Goal: Task Accomplishment & Management: Manage account settings

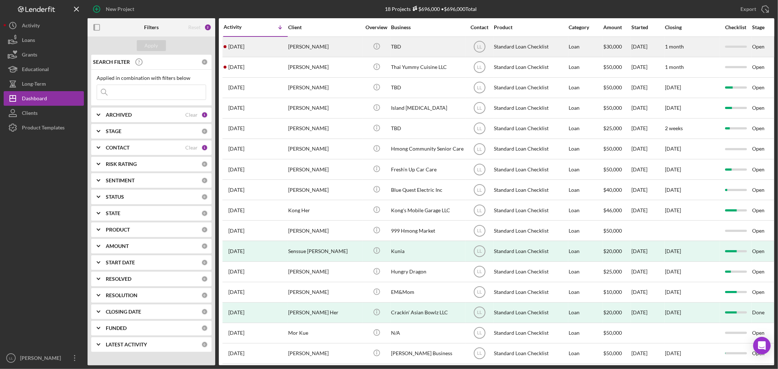
click at [267, 44] on div "[DATE] [PERSON_NAME]" at bounding box center [256, 46] width 64 height 19
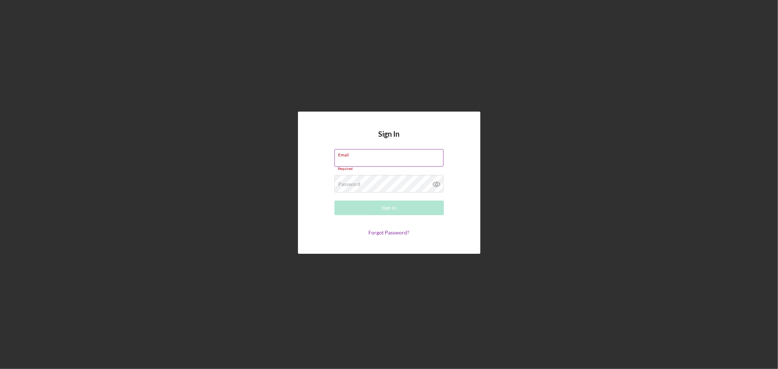
click at [360, 158] on label "Email" at bounding box center [391, 154] width 105 height 8
click at [360, 158] on input "Email" at bounding box center [389, 158] width 109 height 18
type input "leel@Hmong.org"
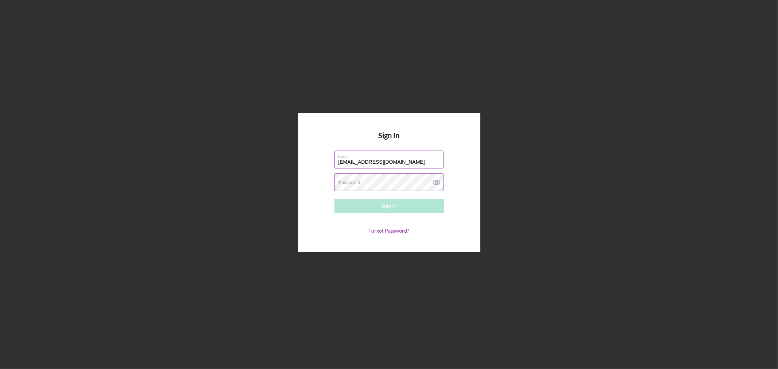
click at [356, 184] on label "Password" at bounding box center [350, 182] width 22 height 6
click at [356, 185] on label "Password" at bounding box center [350, 182] width 22 height 6
click at [368, 181] on div "Password Required" at bounding box center [389, 182] width 109 height 18
click at [335, 199] on button "Sign In" at bounding box center [389, 206] width 109 height 15
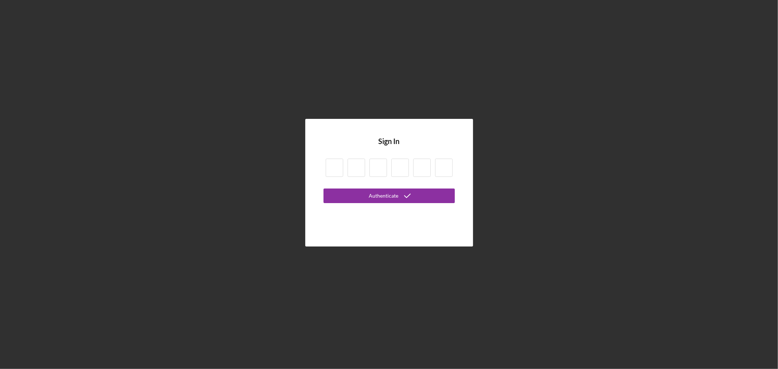
click at [332, 163] on input at bounding box center [335, 168] width 18 height 18
type input "6"
type input "4"
type input "0"
type input "3"
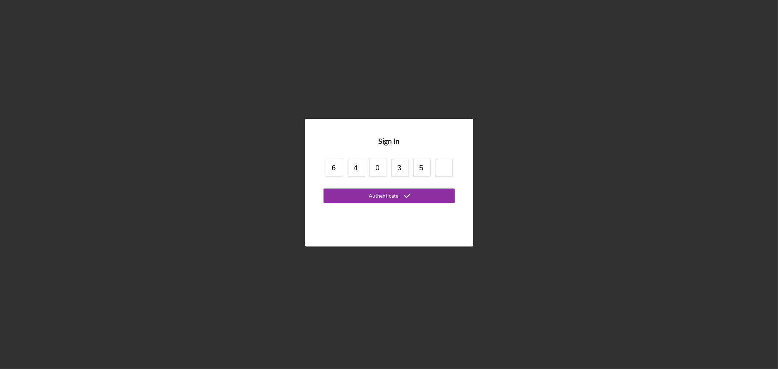
type input "5"
type input "9"
click at [324, 189] on button "Authenticate" at bounding box center [389, 196] width 131 height 15
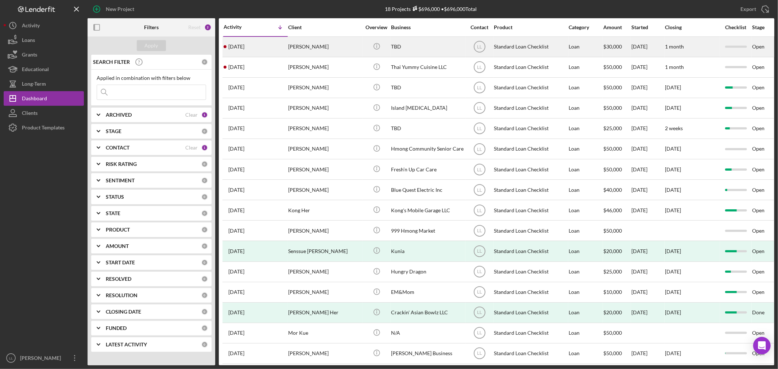
click at [340, 54] on div "[PERSON_NAME]" at bounding box center [324, 46] width 73 height 19
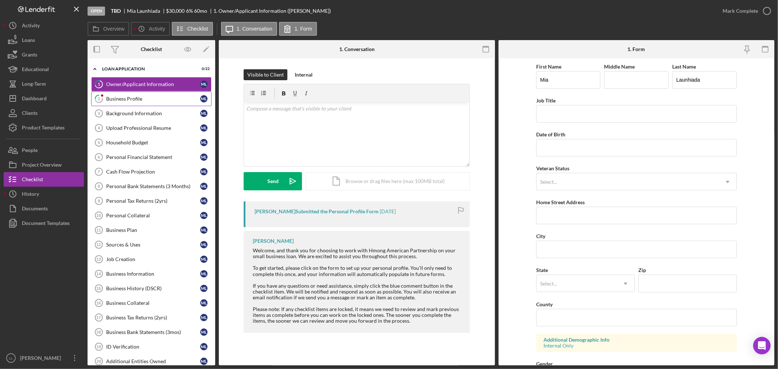
click at [144, 97] on div "Business Profile" at bounding box center [153, 99] width 94 height 6
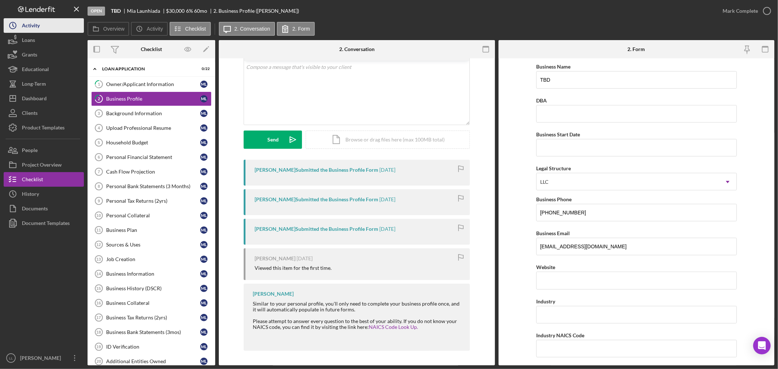
click at [35, 26] on div "Activity" at bounding box center [31, 26] width 18 height 16
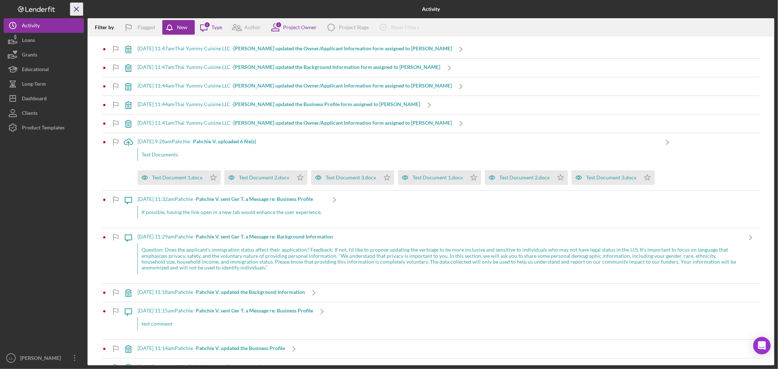
click at [76, 8] on line "button" at bounding box center [76, 9] width 4 height 4
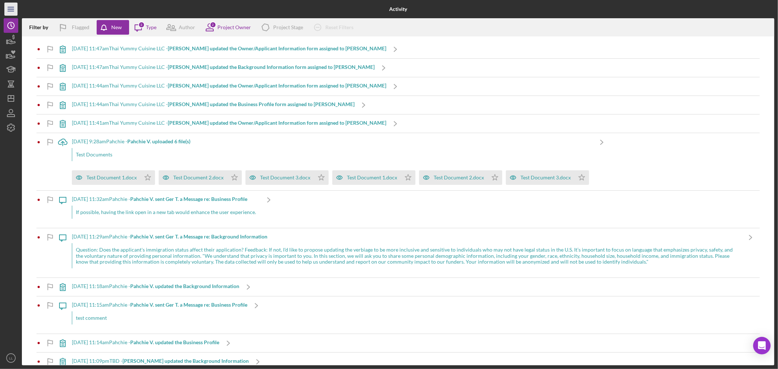
click at [10, 13] on icon "Icon/Menu" at bounding box center [11, 9] width 16 height 16
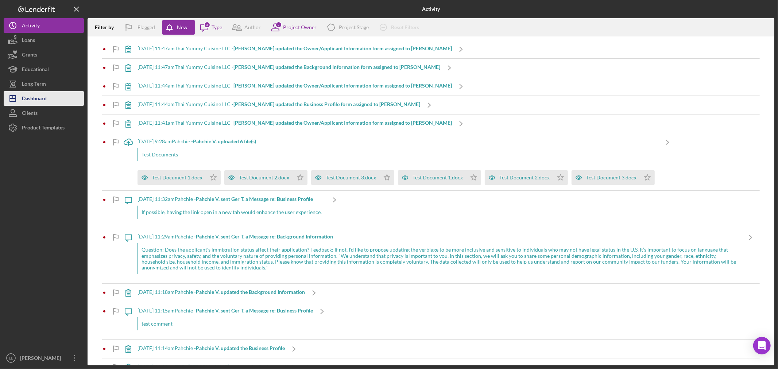
click at [34, 97] on div "Dashboard" at bounding box center [34, 99] width 25 height 16
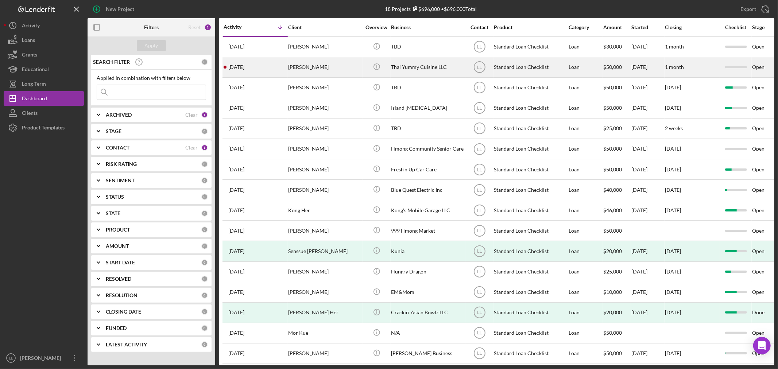
click at [283, 69] on div "4 days ago Billy Yang" at bounding box center [256, 67] width 64 height 19
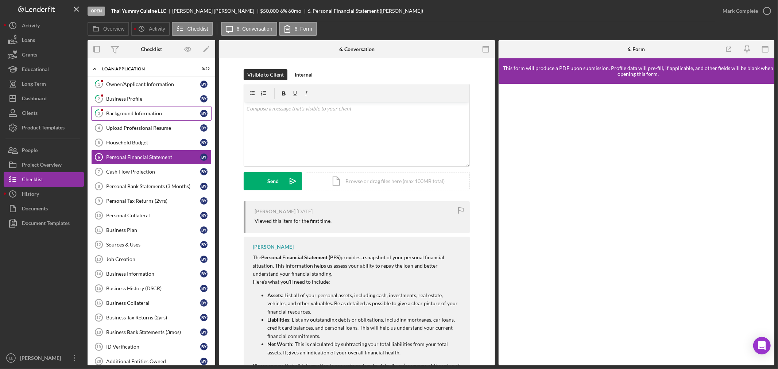
click at [162, 113] on div "Background Information" at bounding box center [153, 114] width 94 height 6
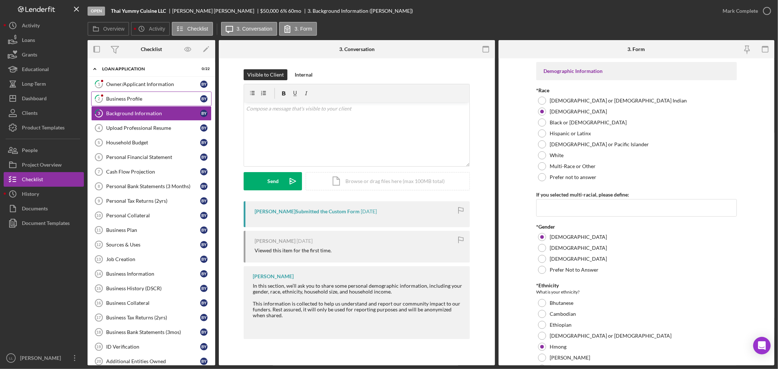
click at [161, 100] on div "Business Profile" at bounding box center [153, 99] width 94 height 6
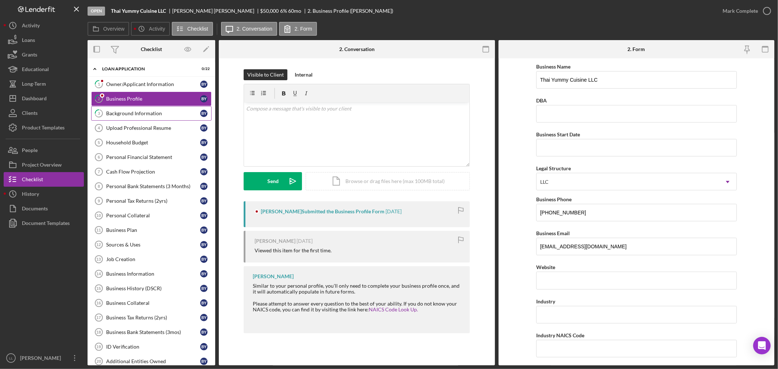
click at [160, 111] on div "Background Information" at bounding box center [153, 114] width 94 height 6
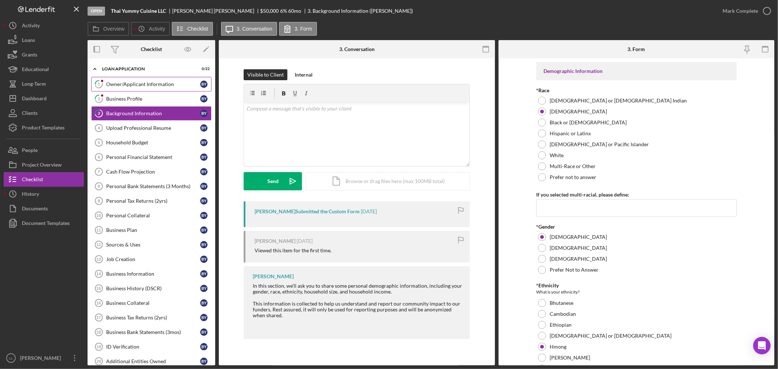
click at [153, 85] on div "Owner/Applicant Information" at bounding box center [153, 84] width 94 height 6
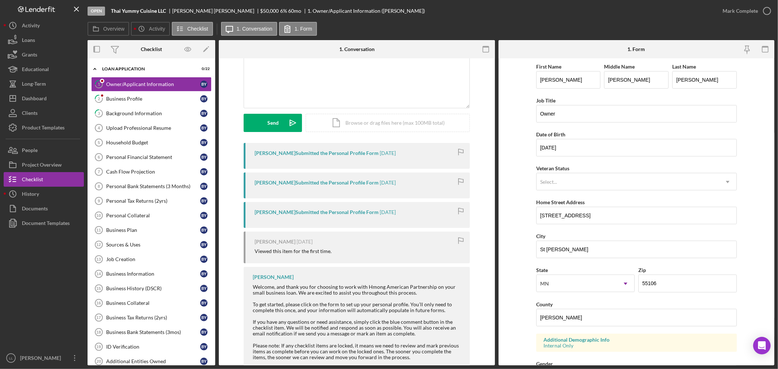
scroll to position [77, 0]
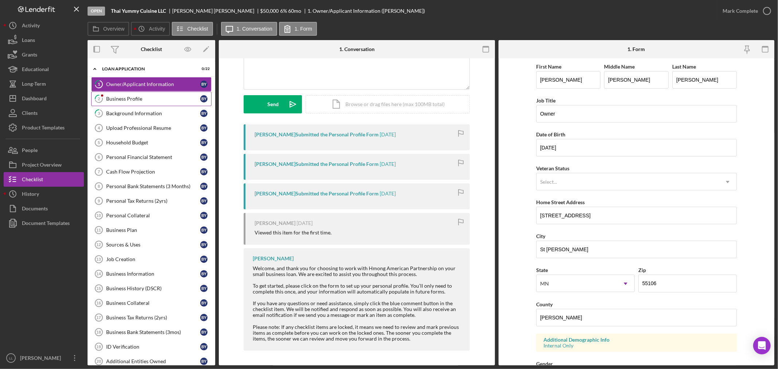
click at [134, 93] on link "2 Business Profile B Y" at bounding box center [151, 99] width 120 height 15
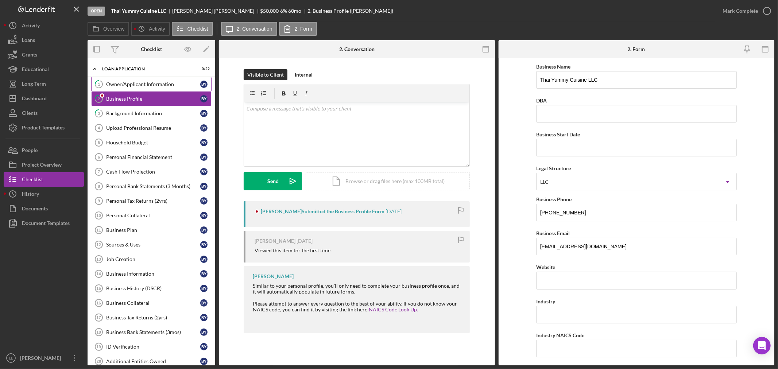
click at [142, 85] on div "Owner/Applicant Information" at bounding box center [153, 84] width 94 height 6
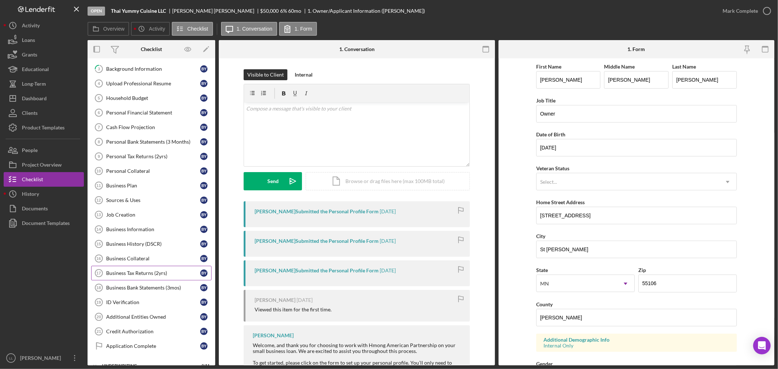
scroll to position [90, 0]
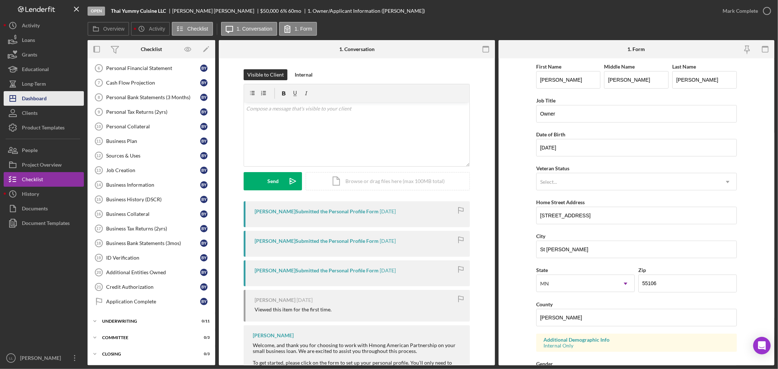
click at [55, 104] on button "Icon/Dashboard Dashboard" at bounding box center [44, 98] width 80 height 15
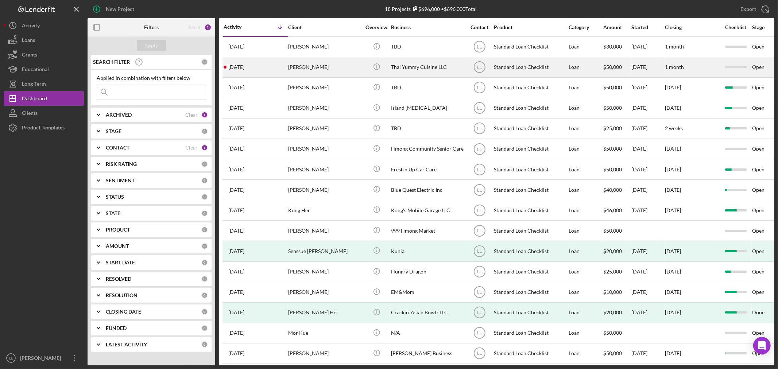
click at [266, 67] on div "4 days ago Billy Yang" at bounding box center [256, 67] width 64 height 19
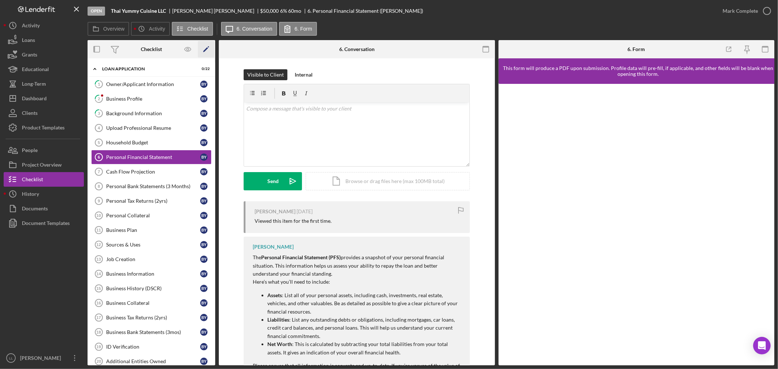
click at [205, 49] on polygon "button" at bounding box center [205, 49] width 5 height 5
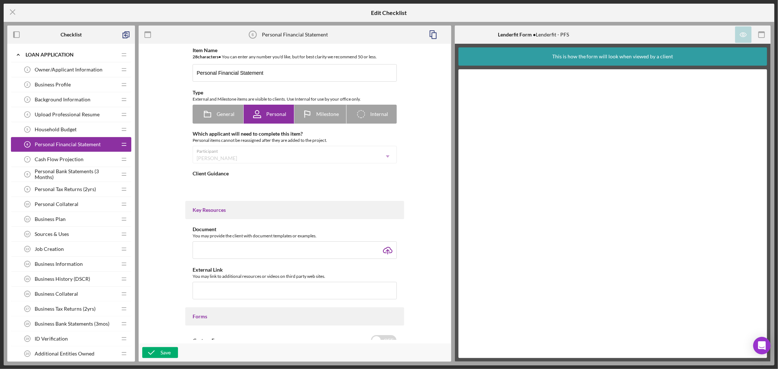
type textarea "<div> <p>The <strong>Personal Financial Statement (PFS)</strong> provides a sna…"
type textarea "<div>Thank you for submitting your Personal Financial Statement.</div>"
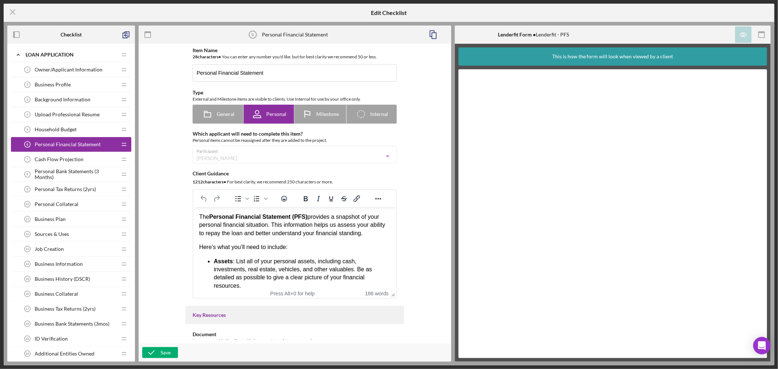
click at [85, 72] on span "Owner/Applicant Information" at bounding box center [69, 70] width 68 height 6
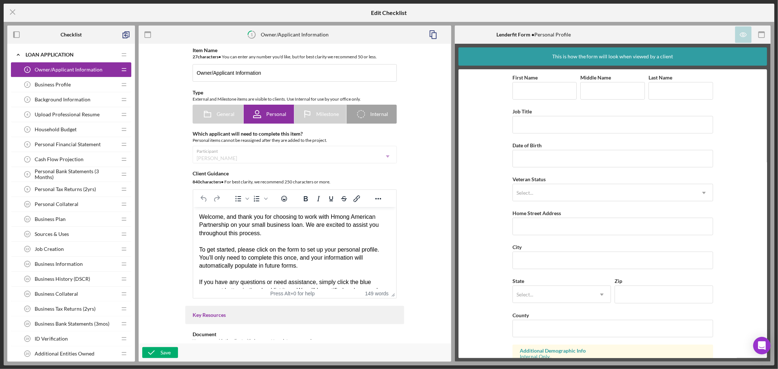
click at [394, 156] on div "Participant Billy Yang Icon/Dropdown Arrow" at bounding box center [295, 155] width 204 height 18
click at [389, 159] on div "Participant Billy Yang Icon/Dropdown Arrow" at bounding box center [295, 155] width 204 height 18
click at [387, 157] on div "Participant Billy Yang Icon/Dropdown Arrow" at bounding box center [295, 155] width 204 height 18
click at [398, 145] on div "Item Name 27 character s • You can enter any number you'd like, but for best cl…" at bounding box center [294, 172] width 219 height 251
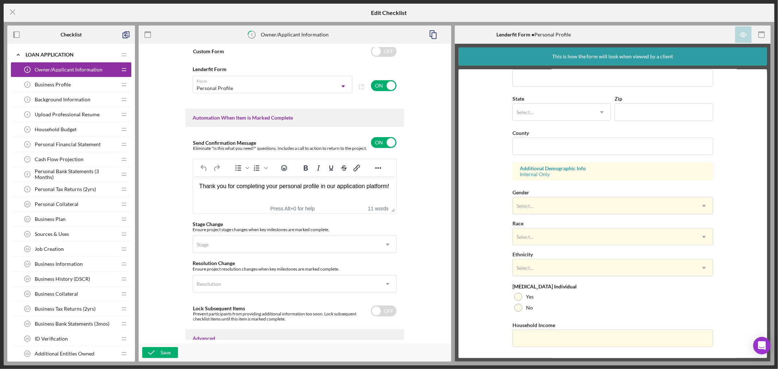
scroll to position [459, 0]
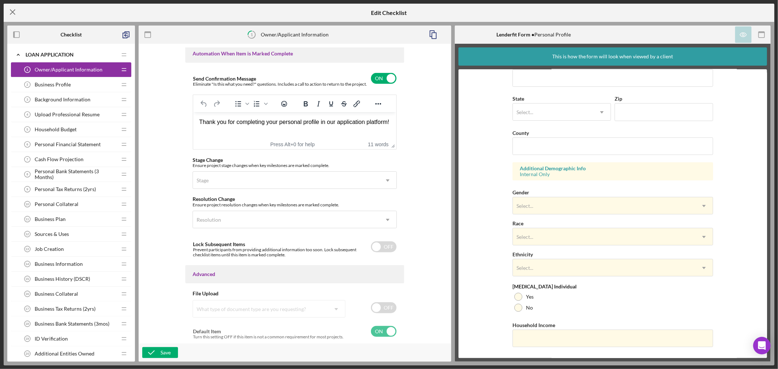
click at [9, 8] on icon "Icon/Menu Close" at bounding box center [13, 12] width 18 height 18
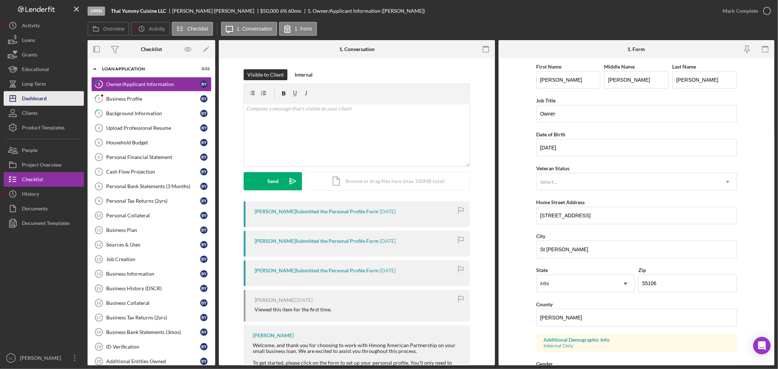
click at [38, 96] on div "Dashboard" at bounding box center [34, 99] width 25 height 16
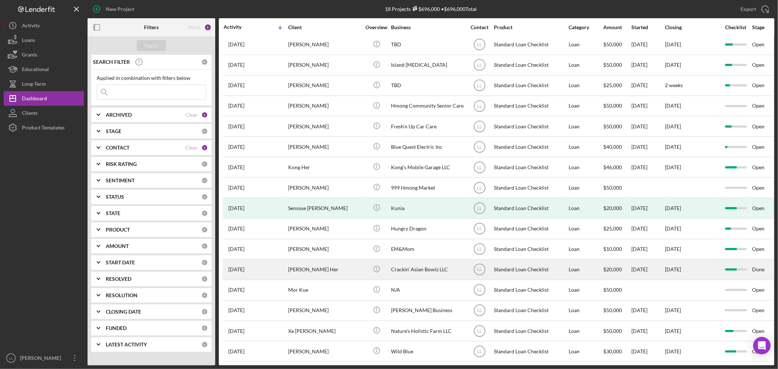
scroll to position [55, 0]
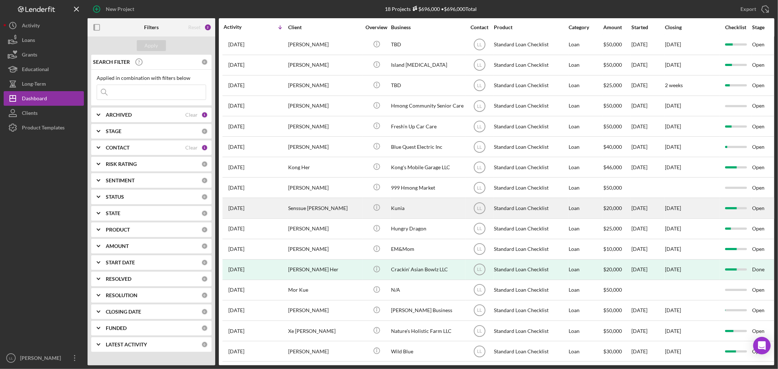
click at [436, 198] on div "Kunia" at bounding box center [427, 207] width 73 height 19
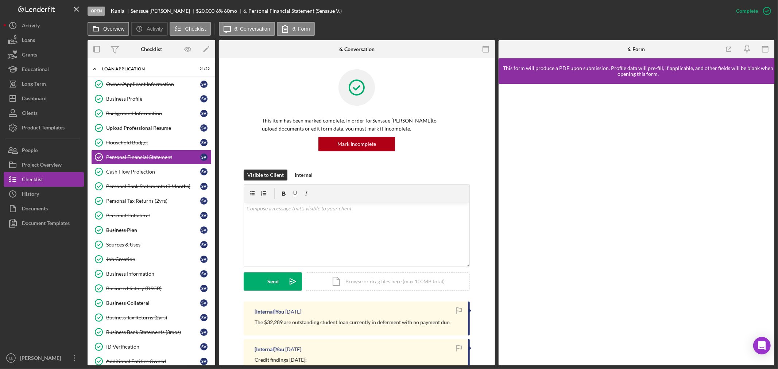
click at [120, 29] on label "Overview" at bounding box center [113, 29] width 21 height 6
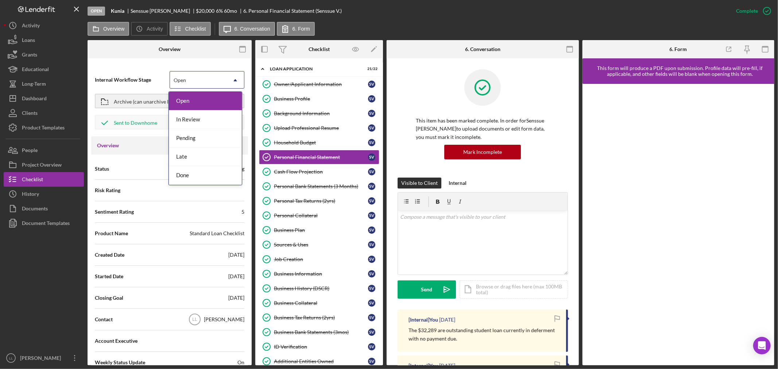
drag, startPoint x: 219, startPoint y: 76, endPoint x: 220, endPoint y: 85, distance: 8.8
click at [220, 76] on div "Open" at bounding box center [198, 80] width 57 height 17
drag, startPoint x: 192, startPoint y: 170, endPoint x: 200, endPoint y: 156, distance: 16.0
click at [192, 170] on div "Done" at bounding box center [205, 175] width 73 height 19
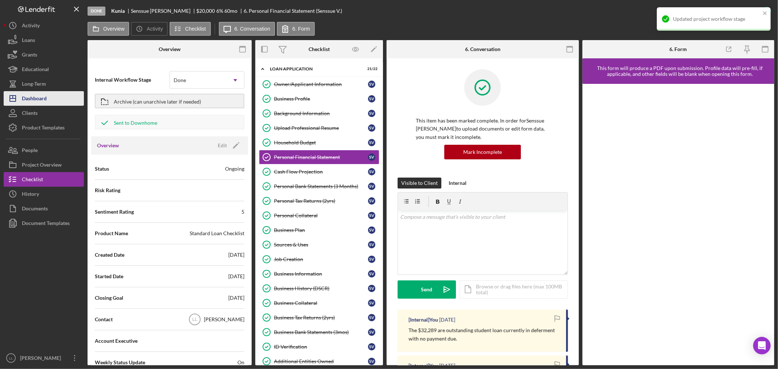
click at [43, 103] on div "Dashboard" at bounding box center [34, 99] width 25 height 16
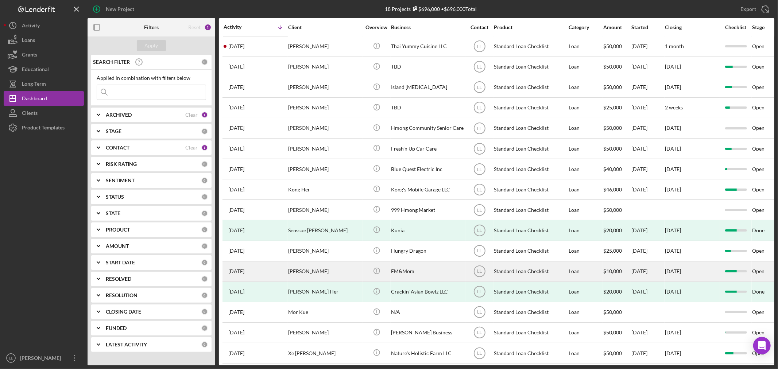
scroll to position [55, 0]
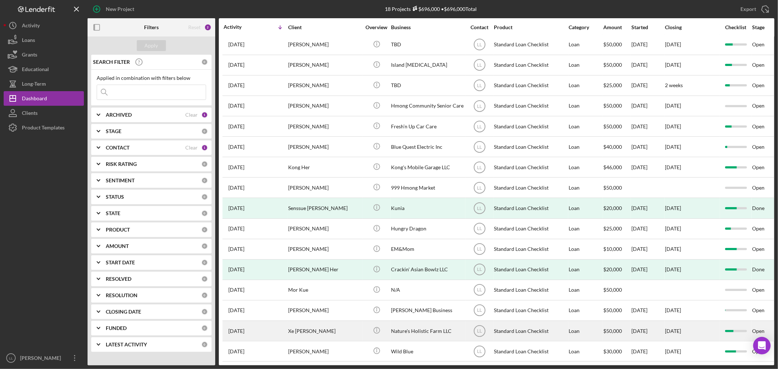
click at [347, 324] on div "Xe [PERSON_NAME]" at bounding box center [324, 330] width 73 height 19
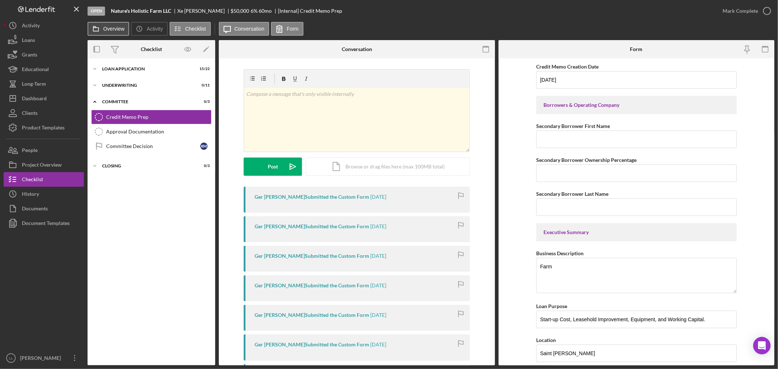
click at [118, 33] on button "Overview" at bounding box center [109, 29] width 42 height 14
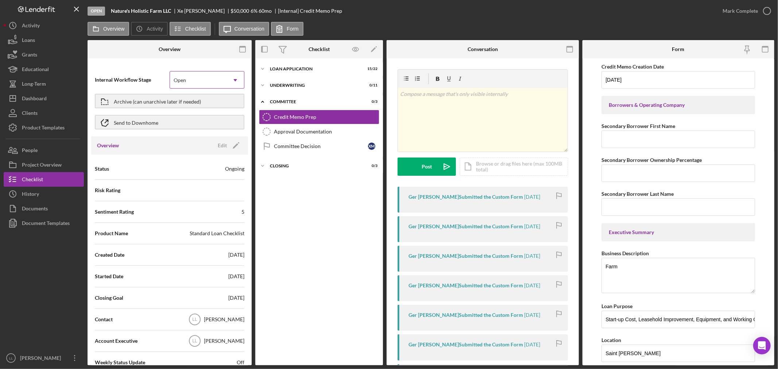
click at [197, 79] on div "Open" at bounding box center [198, 80] width 57 height 17
click at [153, 65] on div "Internal Workflow Stage Open Icon/Dropdown Arrow Archive (can unarchive later i…" at bounding box center [170, 214] width 164 height 304
click at [110, 24] on button "Overview" at bounding box center [109, 29] width 42 height 14
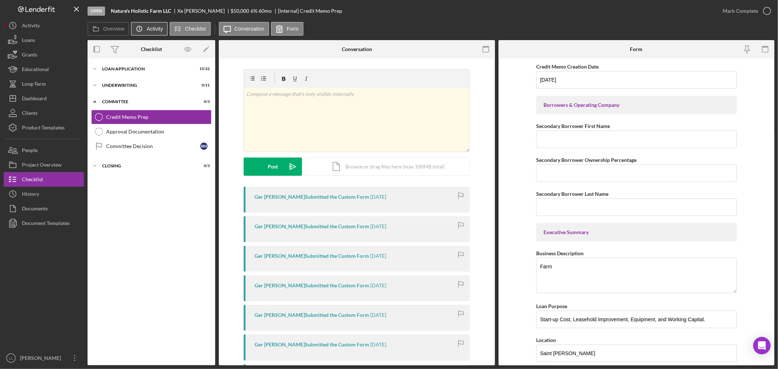
click at [138, 27] on icon "Icon/History" at bounding box center [139, 29] width 15 height 15
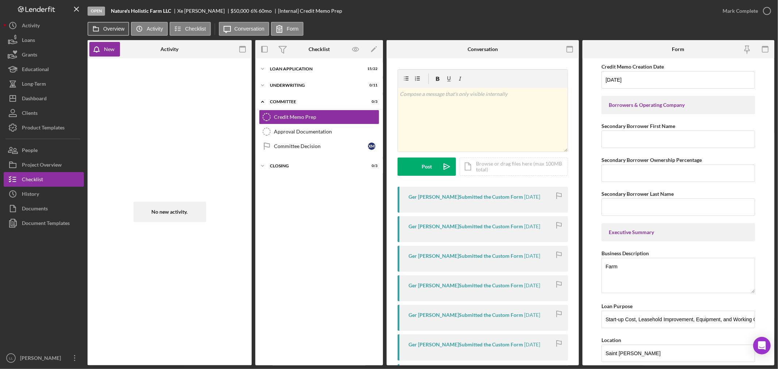
click at [116, 31] on label "Overview" at bounding box center [113, 29] width 21 height 6
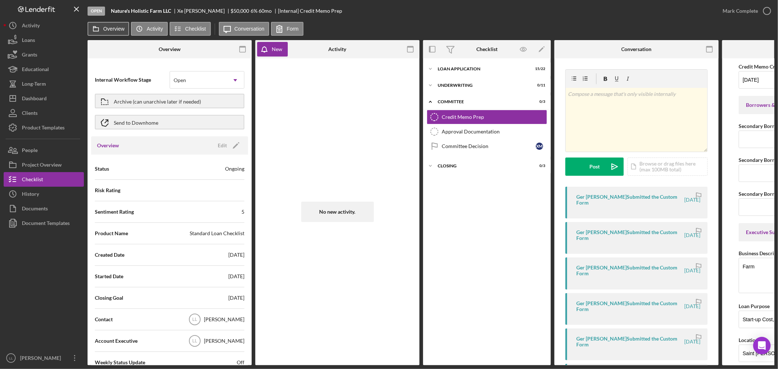
click at [106, 27] on label "Overview" at bounding box center [113, 29] width 21 height 6
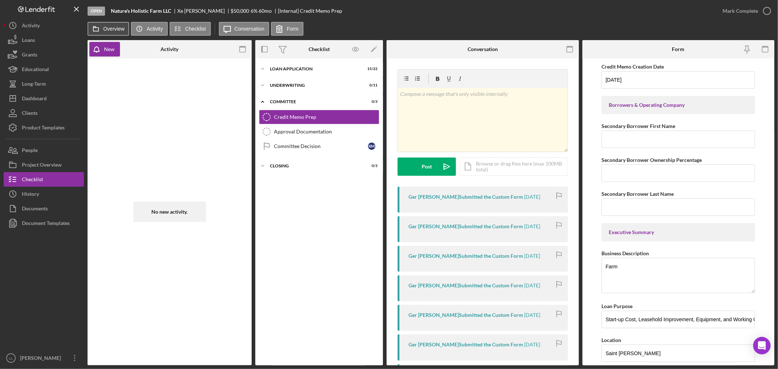
click at [106, 27] on label "Overview" at bounding box center [113, 29] width 21 height 6
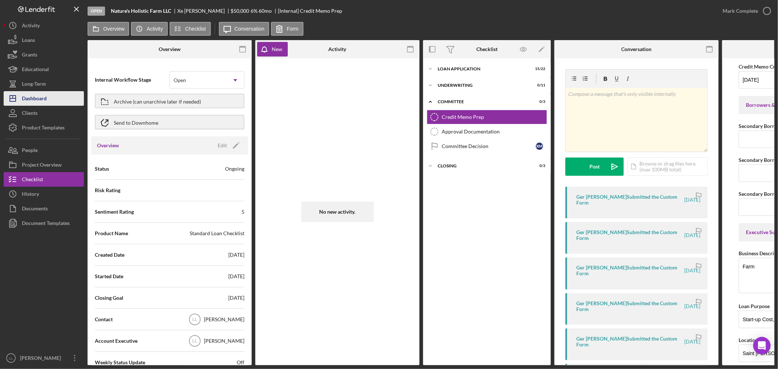
click at [48, 96] on button "Icon/Dashboard Dashboard" at bounding box center [44, 98] width 80 height 15
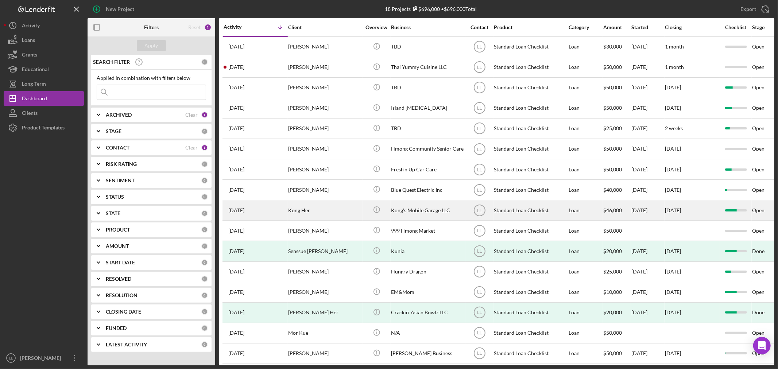
scroll to position [55, 0]
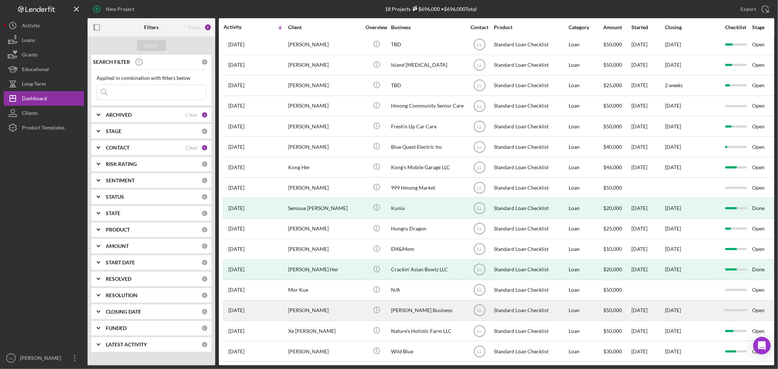
click at [444, 303] on div "[PERSON_NAME] Business" at bounding box center [427, 310] width 73 height 19
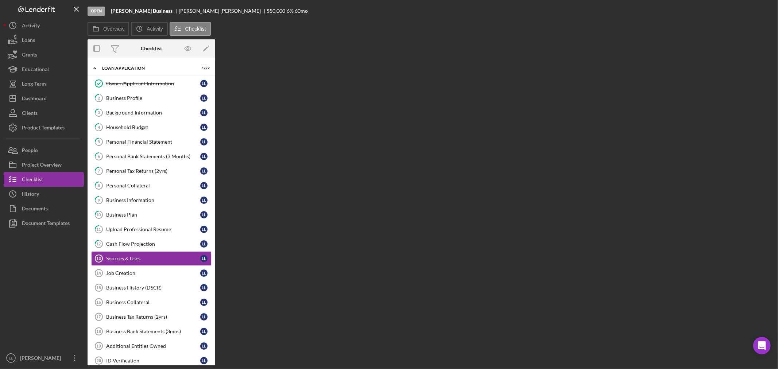
scroll to position [48, 0]
